Goal: Navigation & Orientation: Find specific page/section

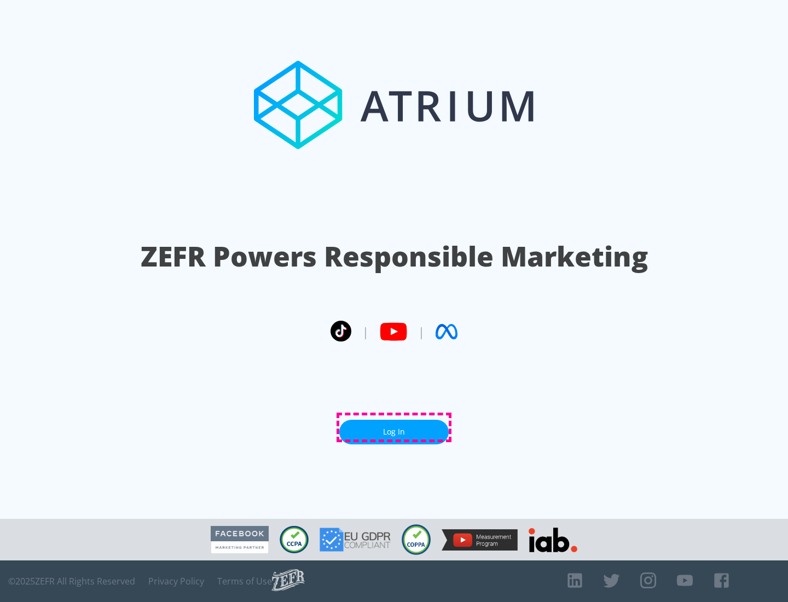
click at [394, 427] on link "Log In" at bounding box center [393, 432] width 109 height 25
